Goal: Information Seeking & Learning: Understand process/instructions

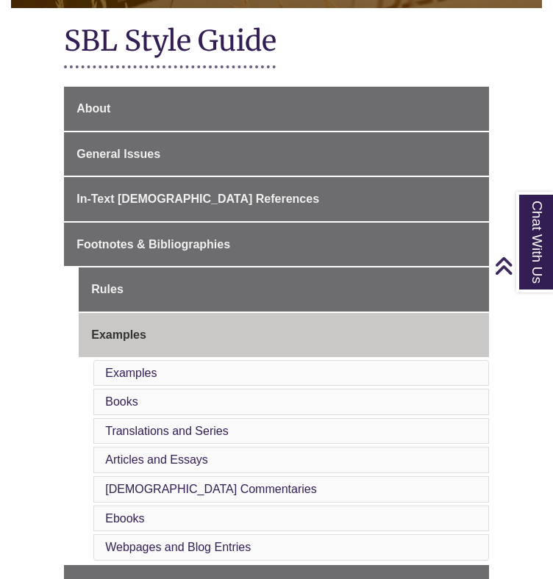
scroll to position [303, 0]
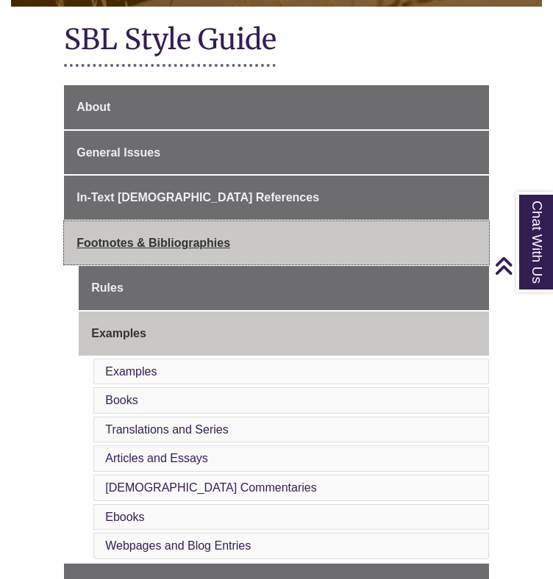
click at [207, 237] on span "Footnotes & Bibliographies" at bounding box center [153, 243] width 154 height 13
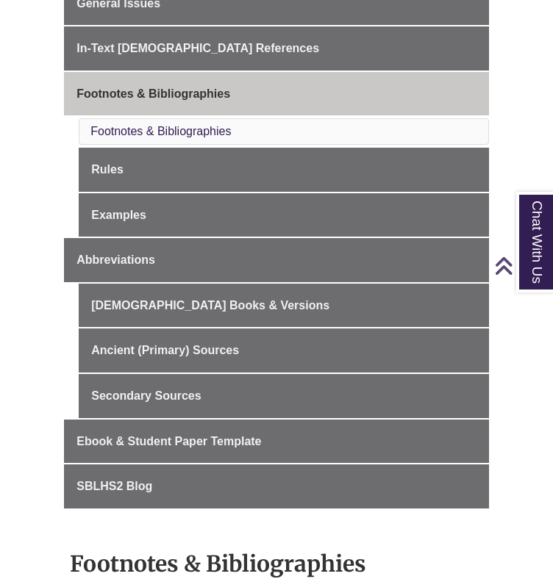
scroll to position [463, 0]
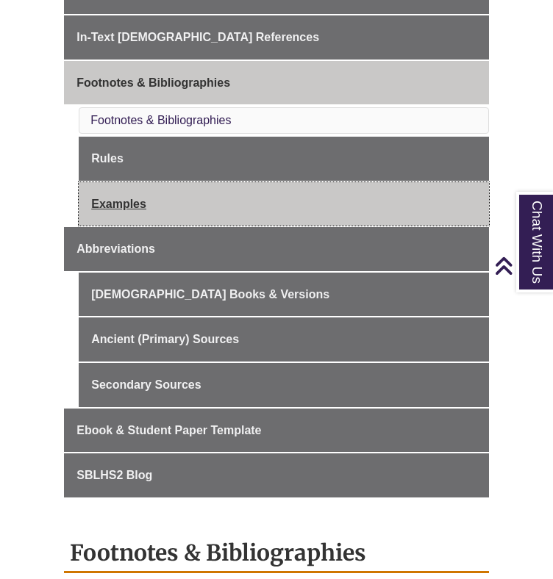
click at [187, 211] on link "Examples" at bounding box center [284, 204] width 410 height 44
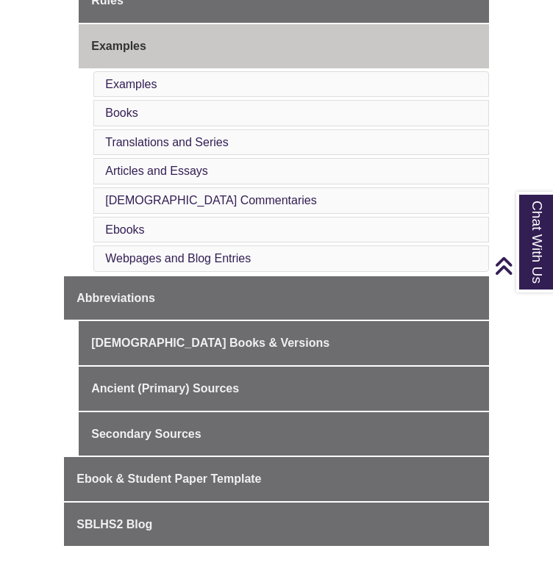
scroll to position [585, 0]
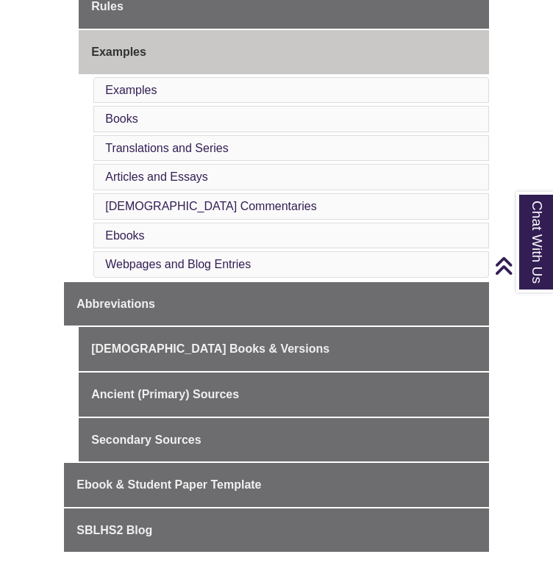
click at [131, 96] on li "Examples" at bounding box center [291, 90] width 396 height 26
click at [131, 94] on link "Examples" at bounding box center [130, 90] width 51 height 13
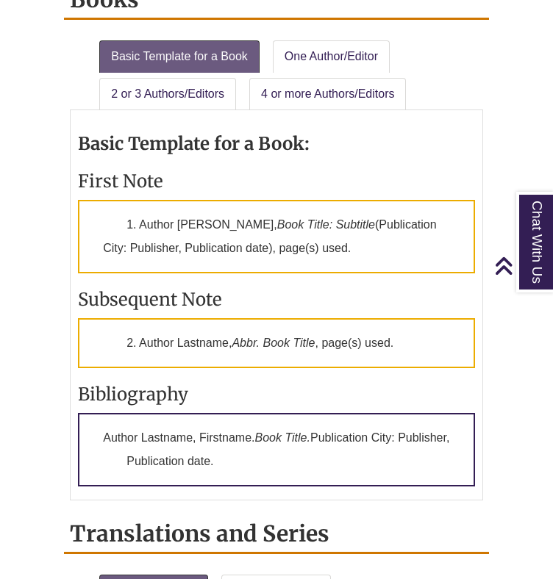
scroll to position [1444, 0]
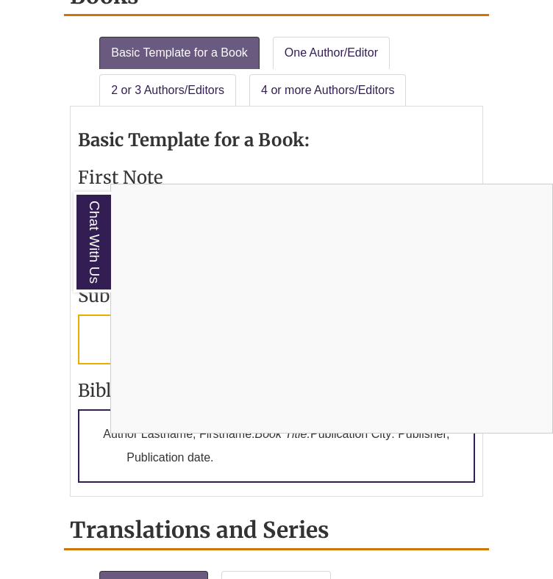
click at [447, 142] on div "Chat With Us" at bounding box center [276, 289] width 553 height 579
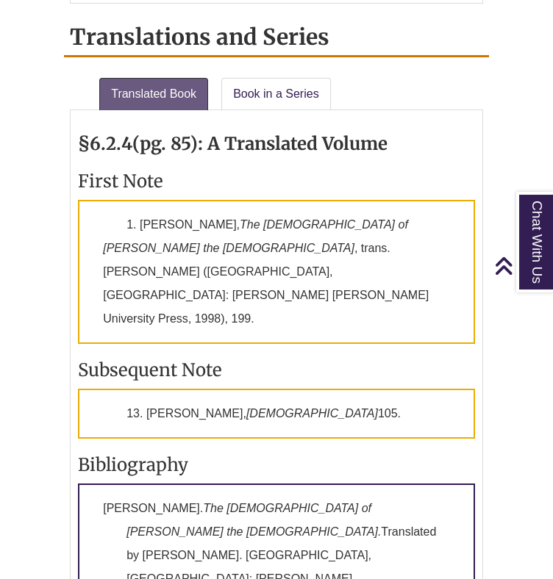
scroll to position [1938, 0]
